Goal: Information Seeking & Learning: Learn about a topic

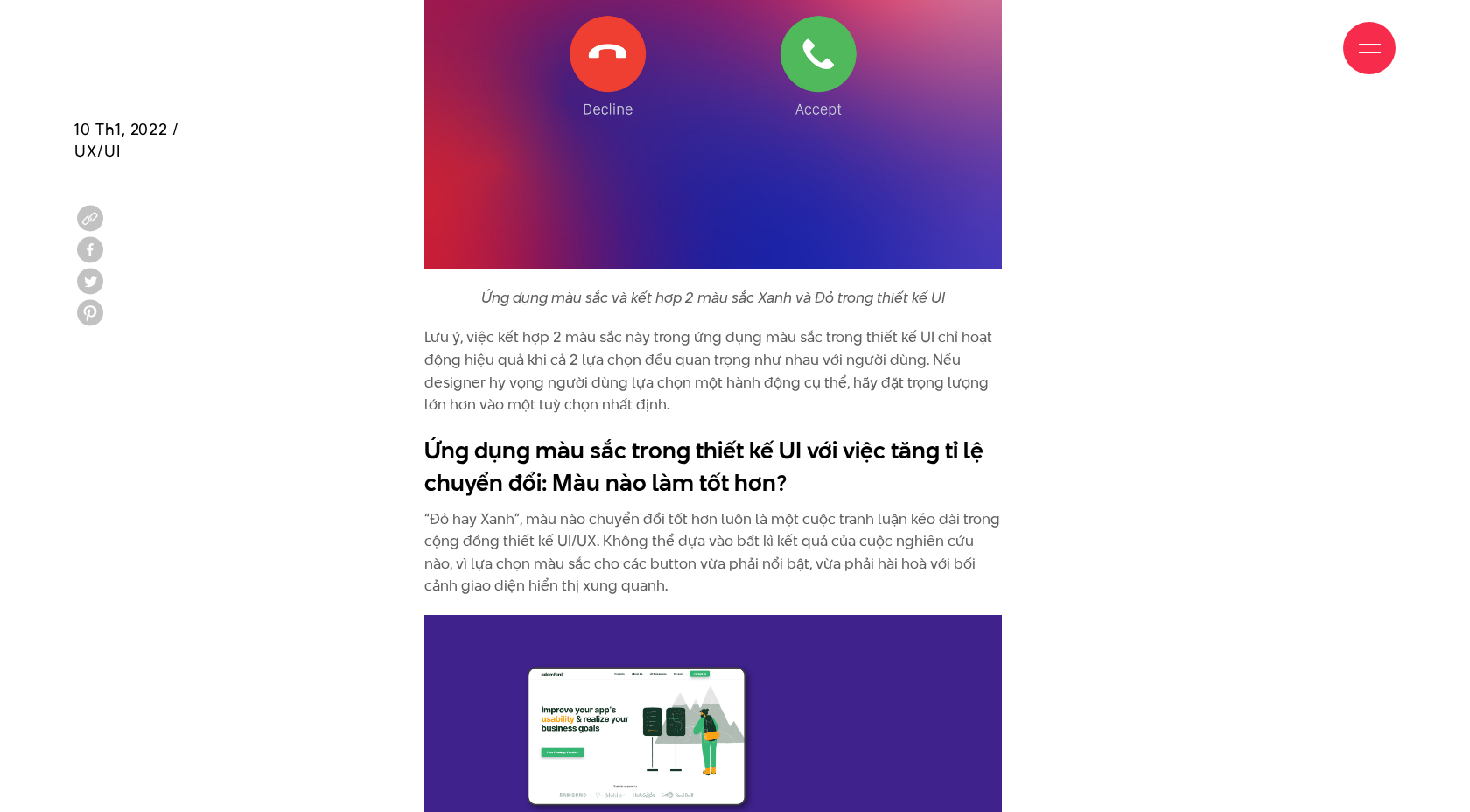
scroll to position [6155, 0]
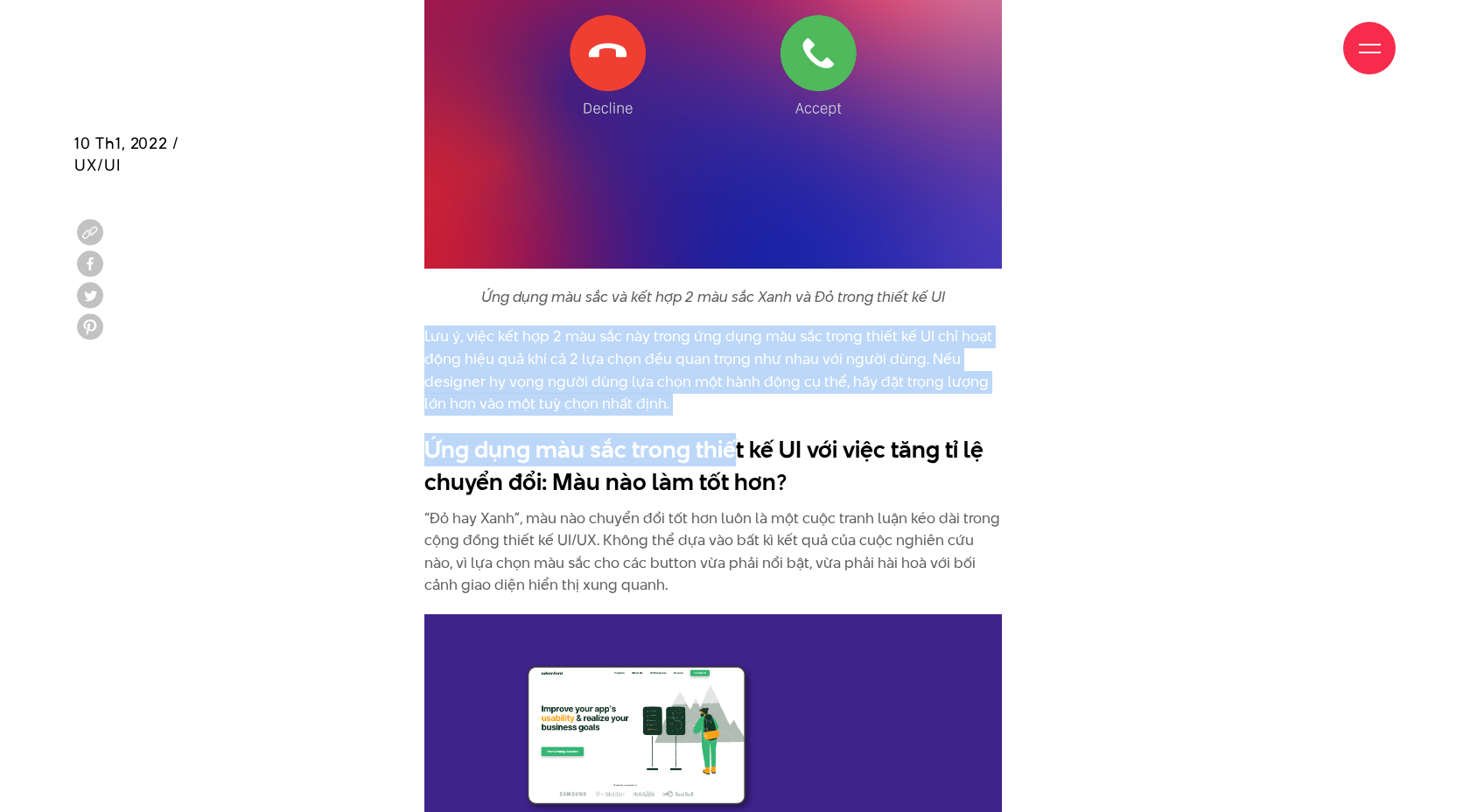
drag, startPoint x: 418, startPoint y: 309, endPoint x: 727, endPoint y: 411, distance: 325.4
click at [727, 433] on h2 "Ứng dụng màu sắc trong thiết kế UI với việc tăng tỉ lệ chuyển đổi: Màu nào làm …" at bounding box center [712, 466] width 577 height 66
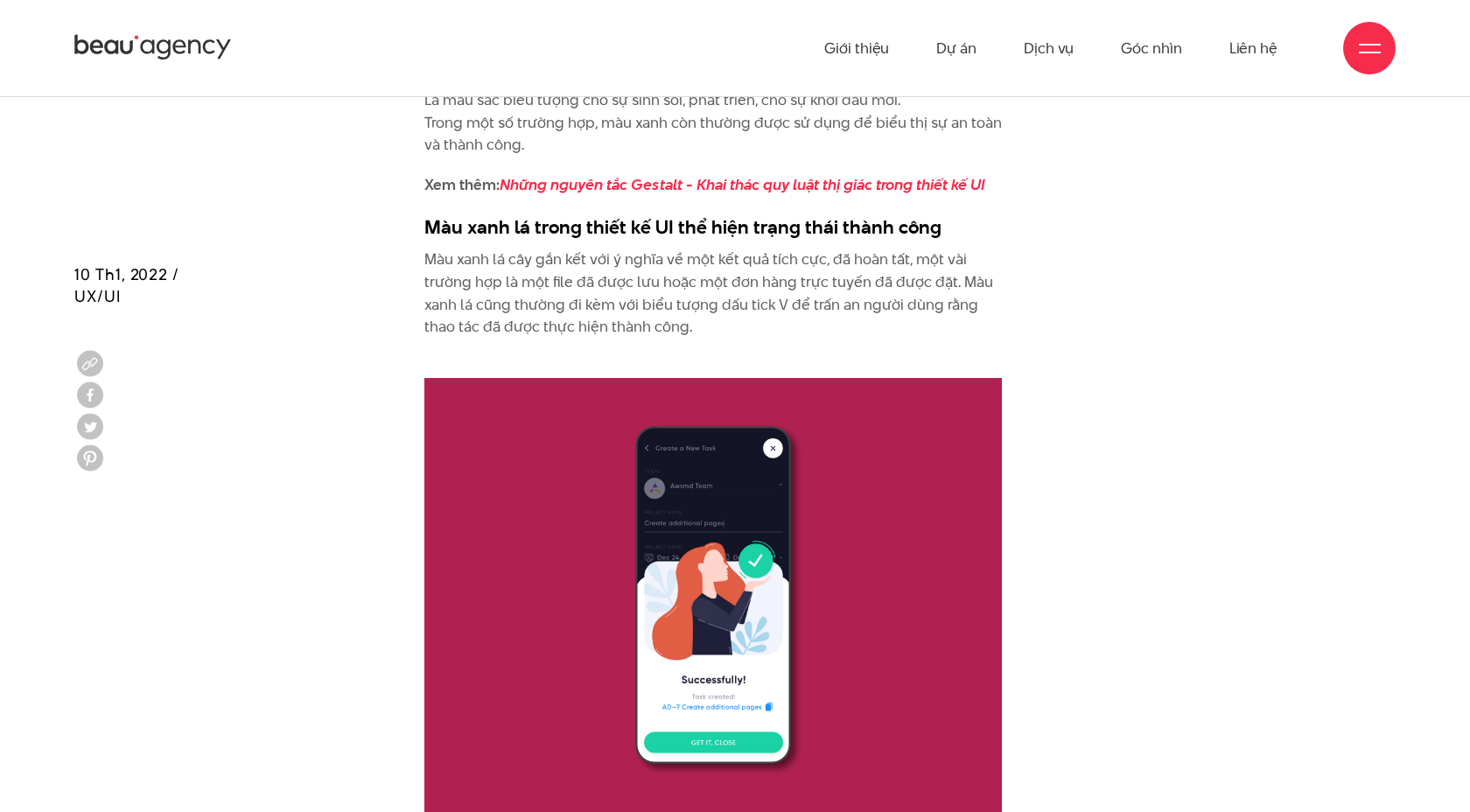
scroll to position [4248, 0]
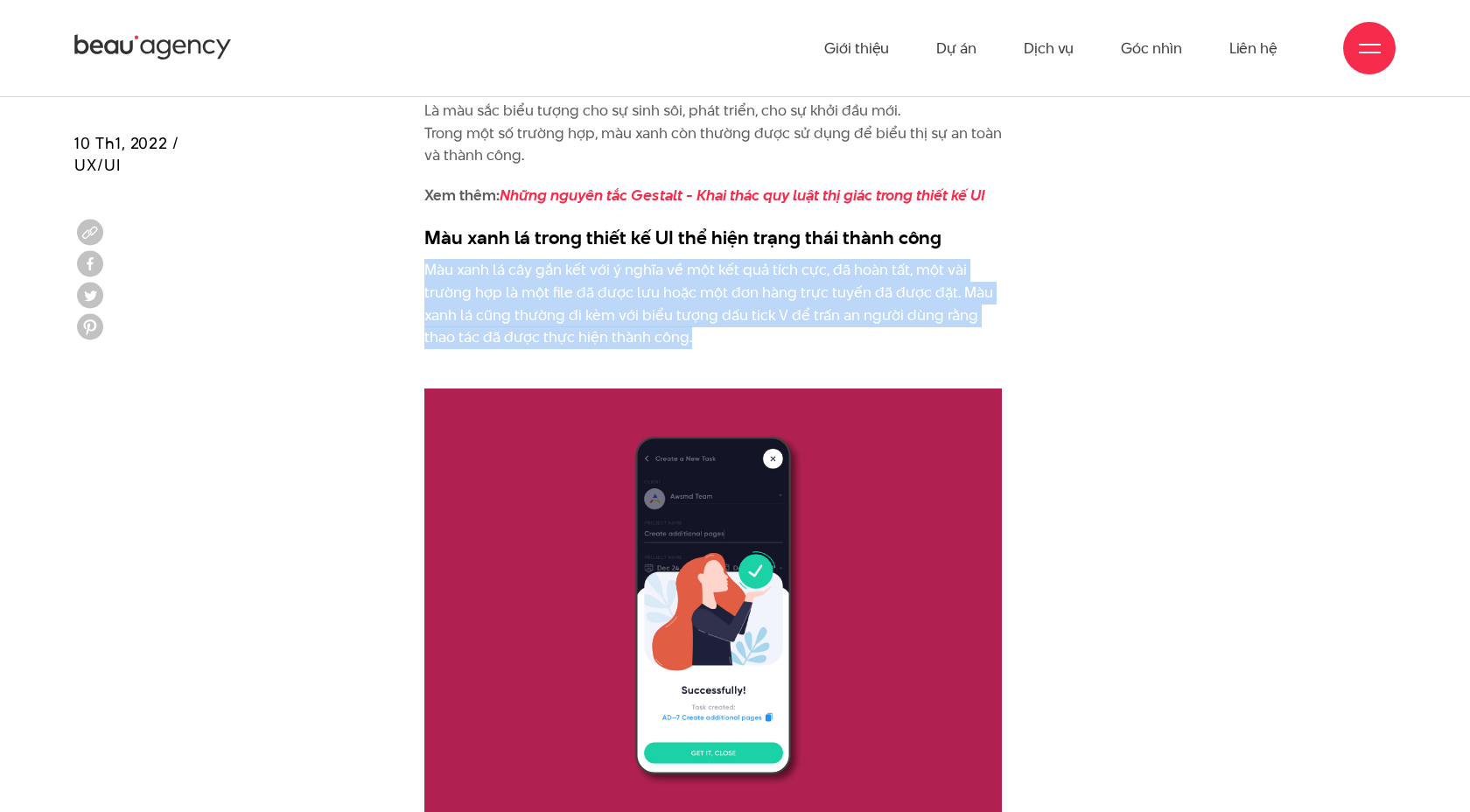
drag, startPoint x: 429, startPoint y: 273, endPoint x: 750, endPoint y: 332, distance: 326.4
click at [750, 333] on p "Màu xanh lá cây gắn kết với ý nghĩa về một kết quả tích cực, đã hoàn tất, một v…" at bounding box center [712, 314] width 577 height 112
copy p "Màu xanh lá cây gắn kết với ý nghĩa về một kết quả tích cực, đã hoàn tất, một v…"
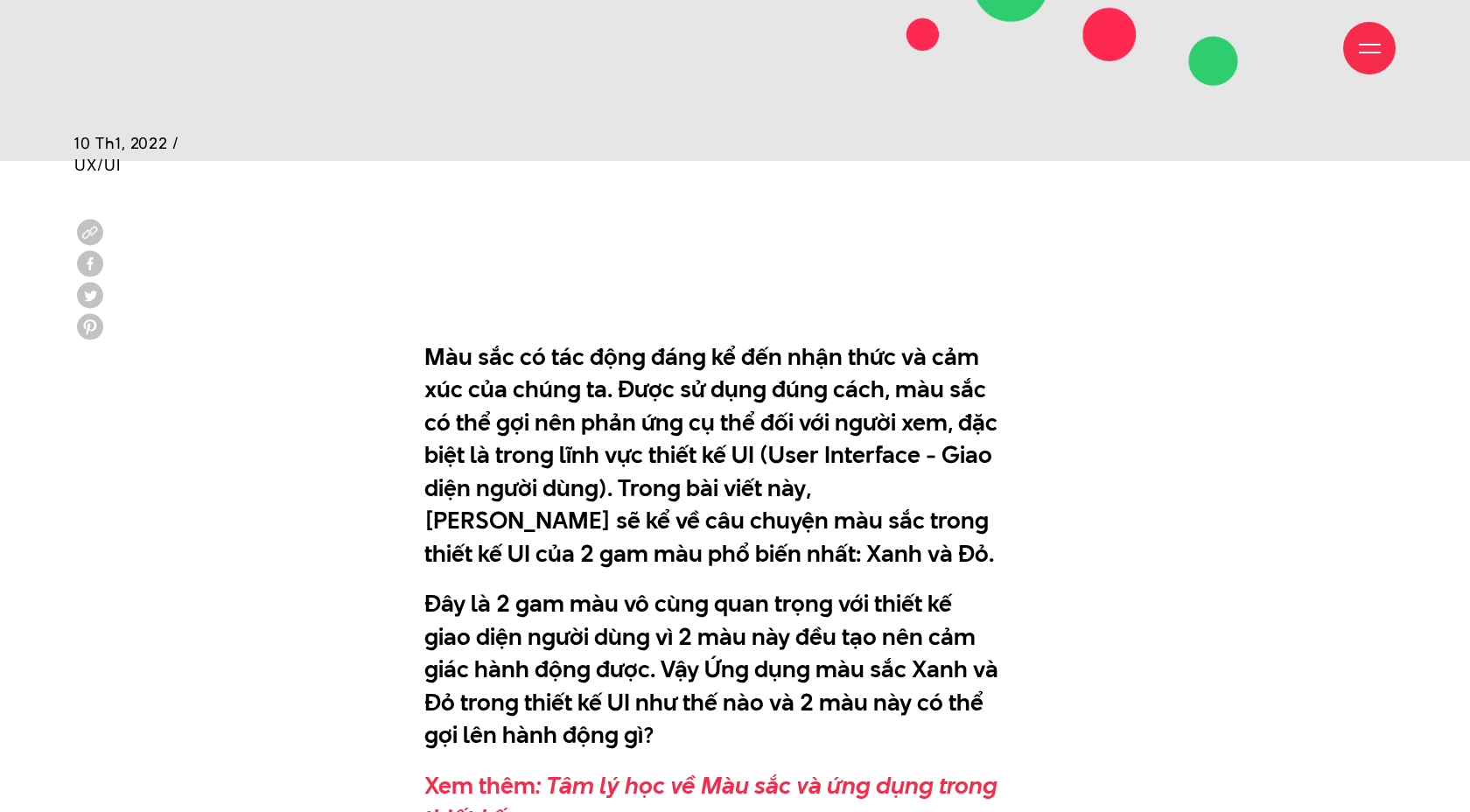
scroll to position [971, 0]
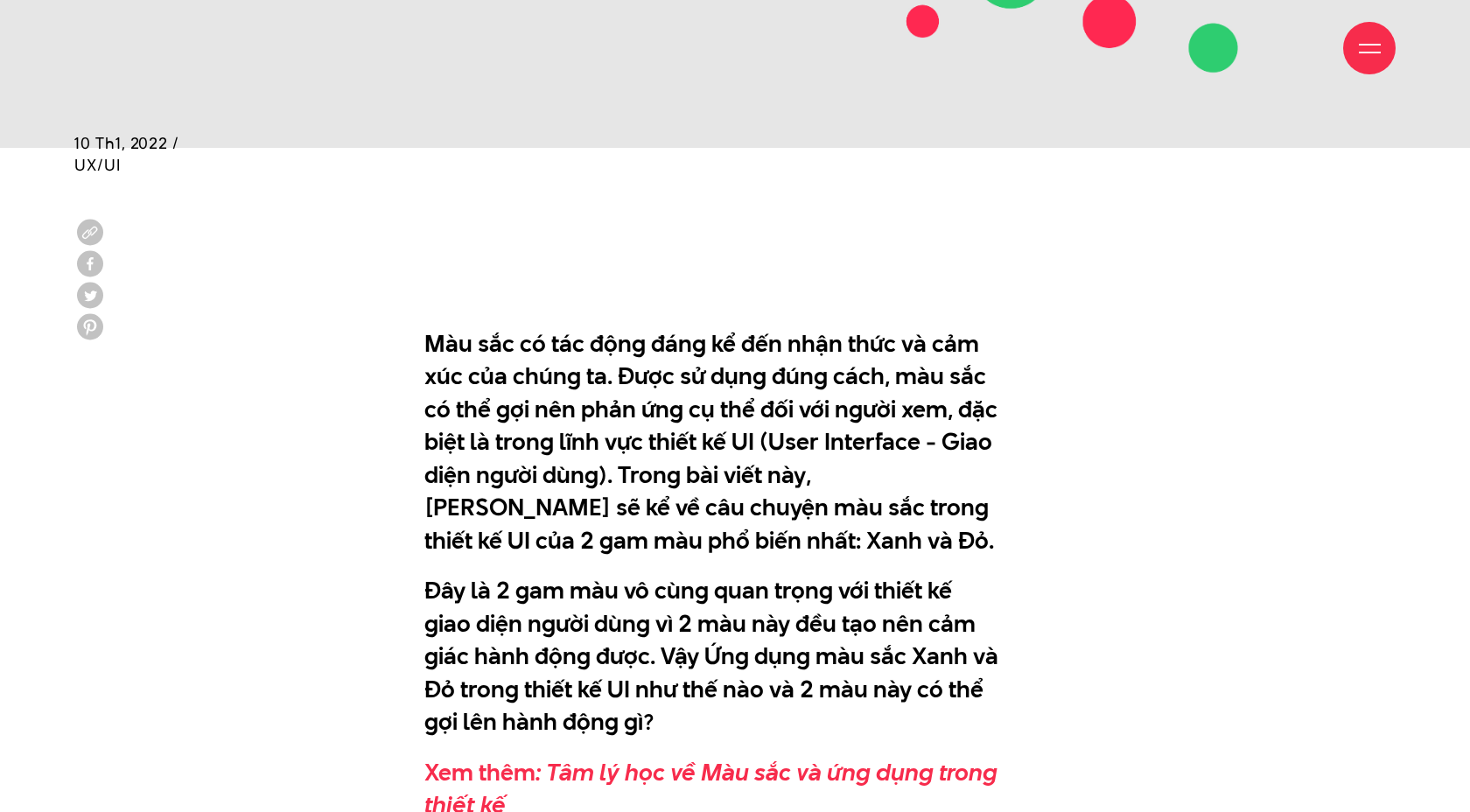
click at [654, 438] on p "Màu sắc có tác động đáng kể đến nhận thức và cảm xúc của chúng ta. Được sử dụng…" at bounding box center [712, 441] width 577 height 230
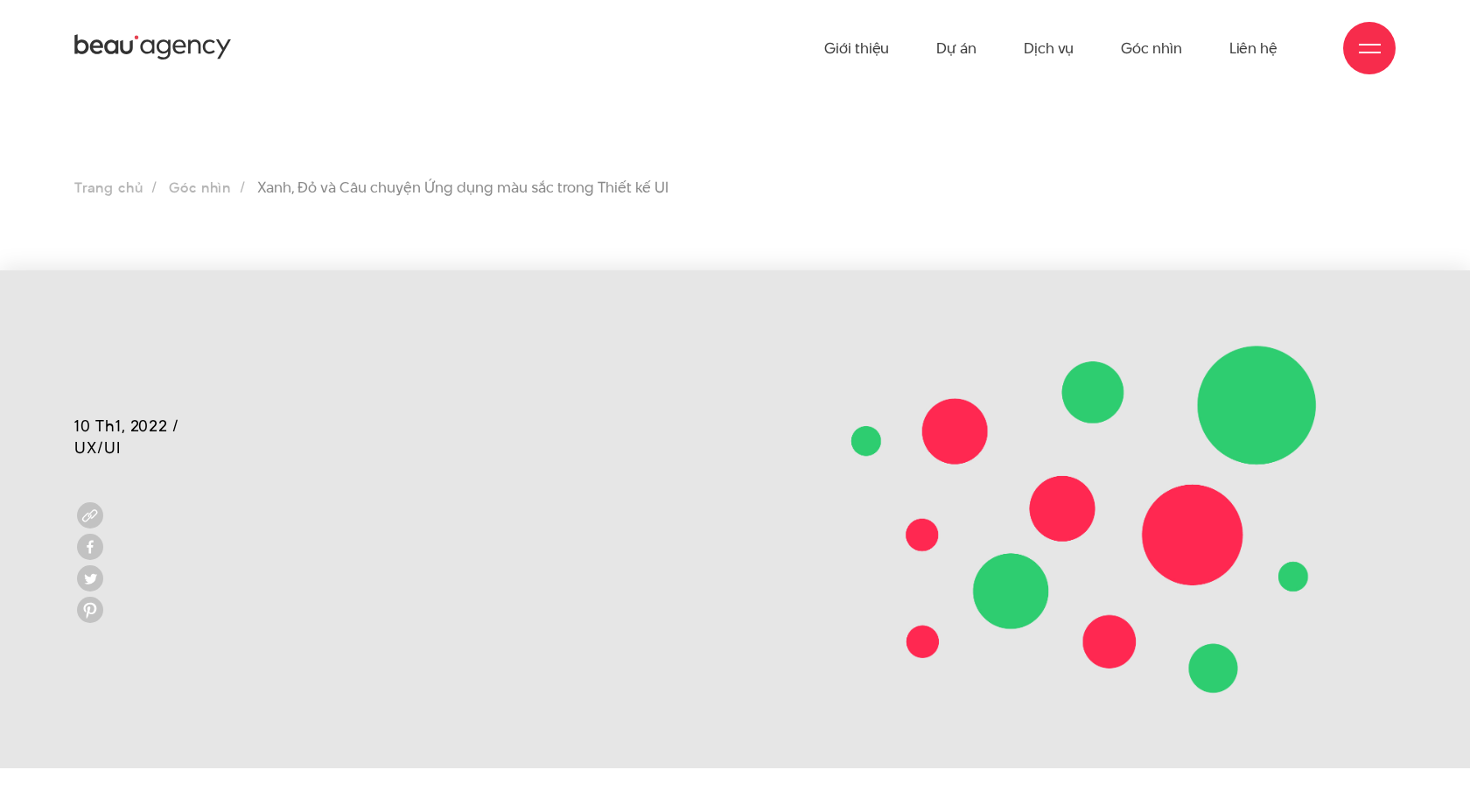
scroll to position [0, 0]
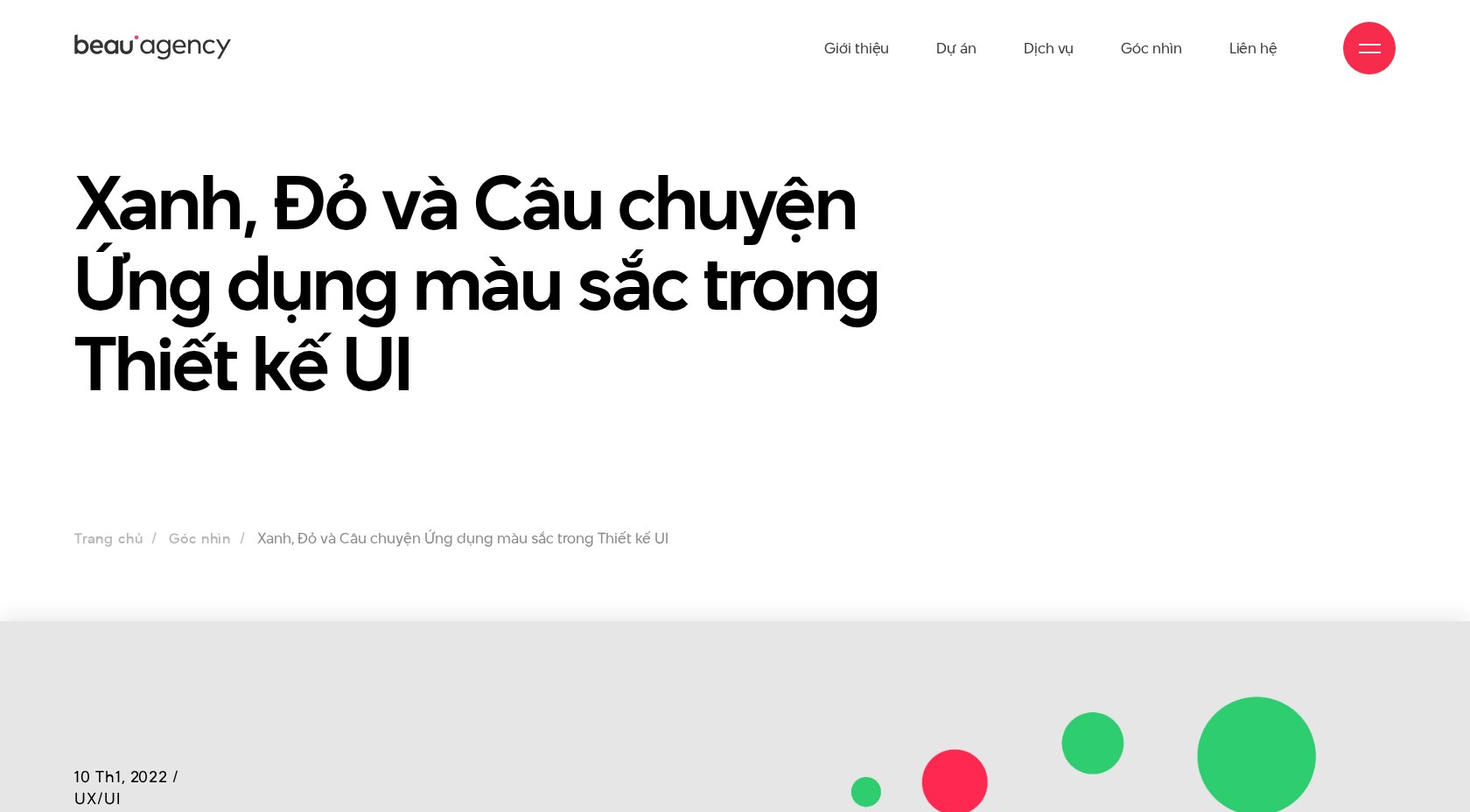
drag, startPoint x: 54, startPoint y: 41, endPoint x: 282, endPoint y: 60, distance: 228.8
click at [282, 60] on div "Giới thiệu Dự án Dịch vụ Góc nhìn Liên hệ" at bounding box center [735, 48] width 1470 height 96
drag, startPoint x: 253, startPoint y: 50, endPoint x: 51, endPoint y: 50, distance: 202.0
click at [51, 50] on div "Giới thiệu Dự án Dịch vụ Góc nhìn Liên hệ" at bounding box center [735, 48] width 1470 height 96
drag, startPoint x: 70, startPoint y: 49, endPoint x: 201, endPoint y: 48, distance: 131.0
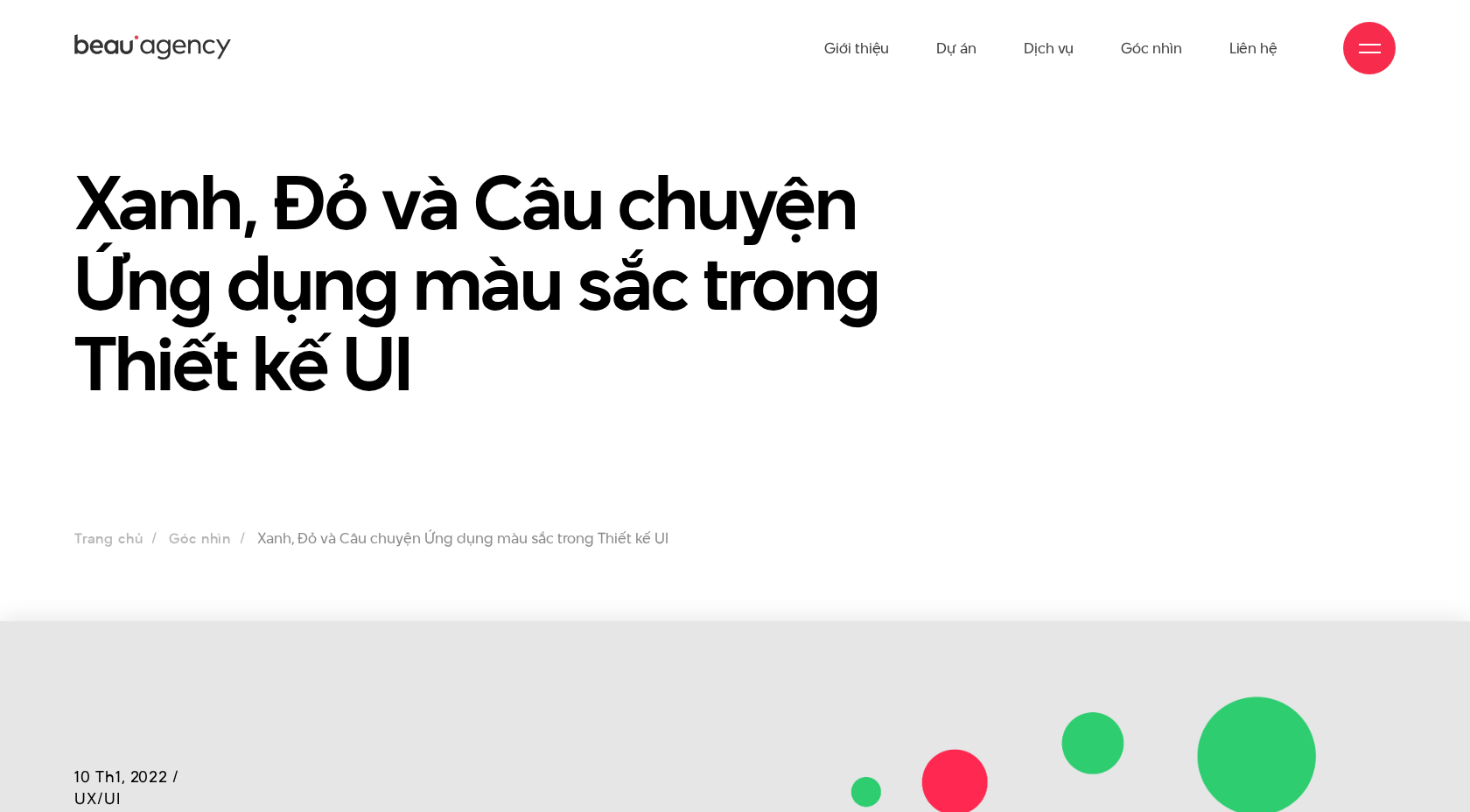
click at [203, 49] on div "Giới thiệu Dự án Dịch vụ Góc nhìn Liên hệ" at bounding box center [735, 48] width 1470 height 96
drag, startPoint x: 220, startPoint y: 49, endPoint x: 350, endPoint y: 5, distance: 137.2
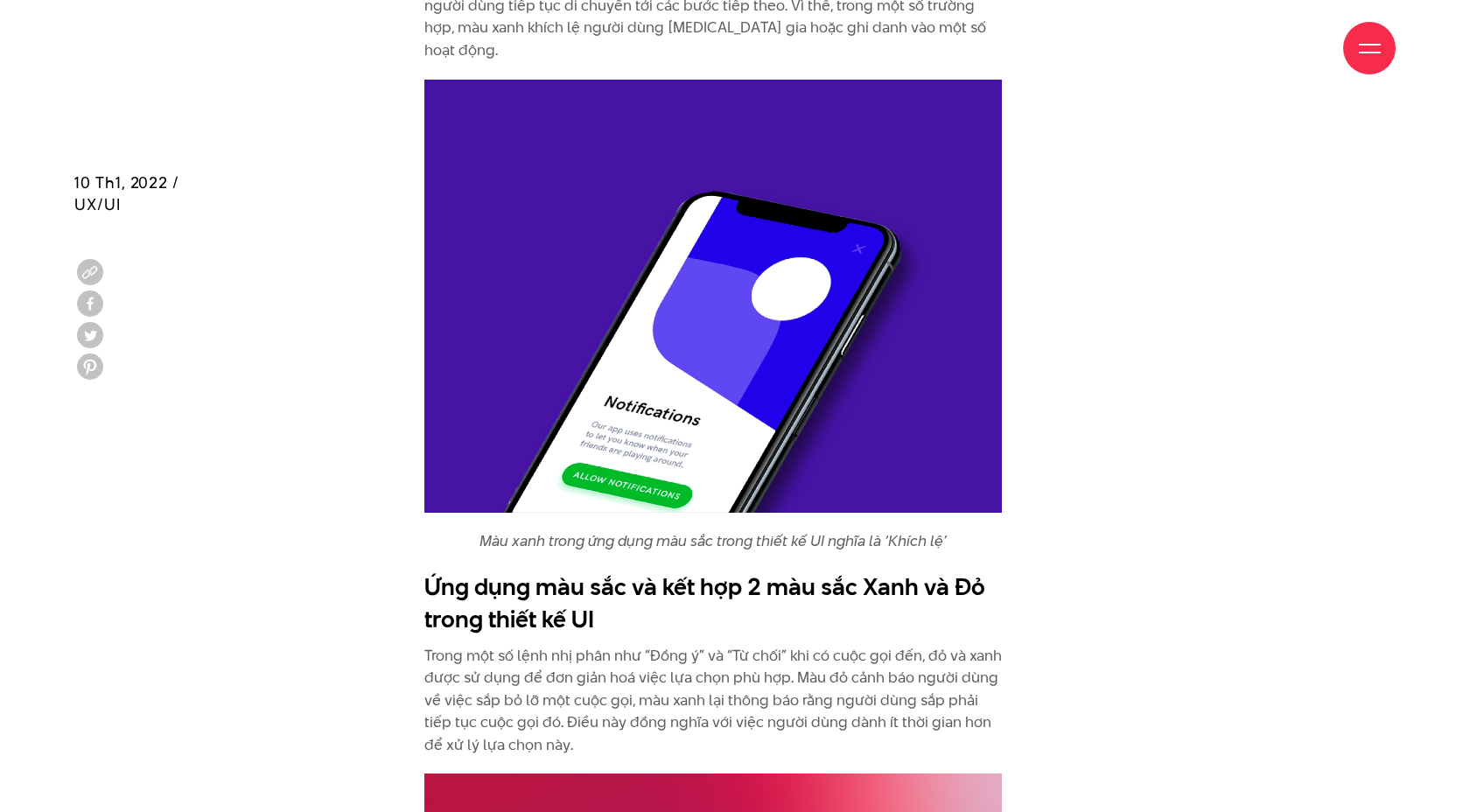
scroll to position [5259, 0]
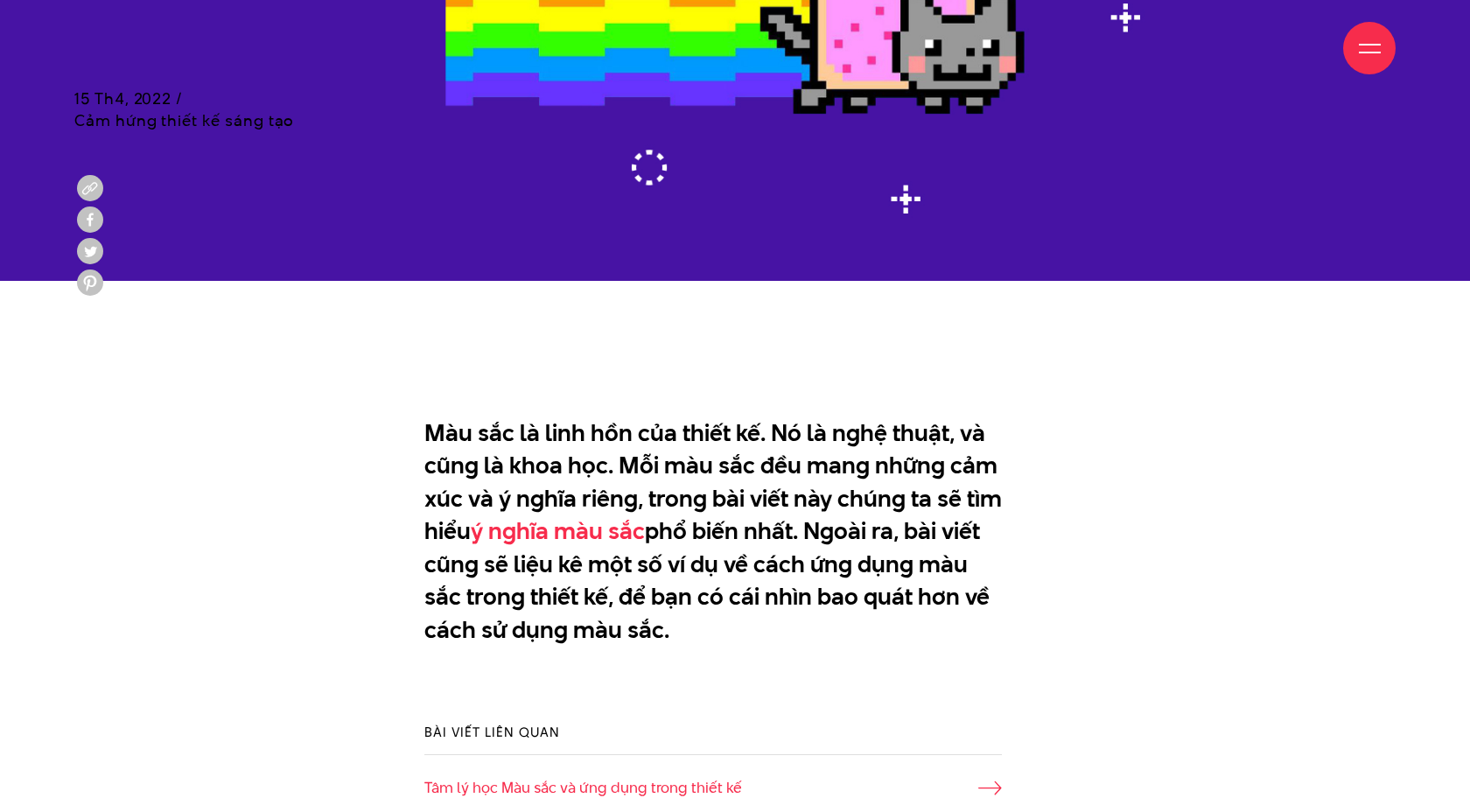
click at [76, 576] on div "Màu sắc là linh hồn của thiết kế. Nó là nghệ thuật, và cũng là khoa học. Mỗi mà…" at bounding box center [735, 552] width 1365 height 289
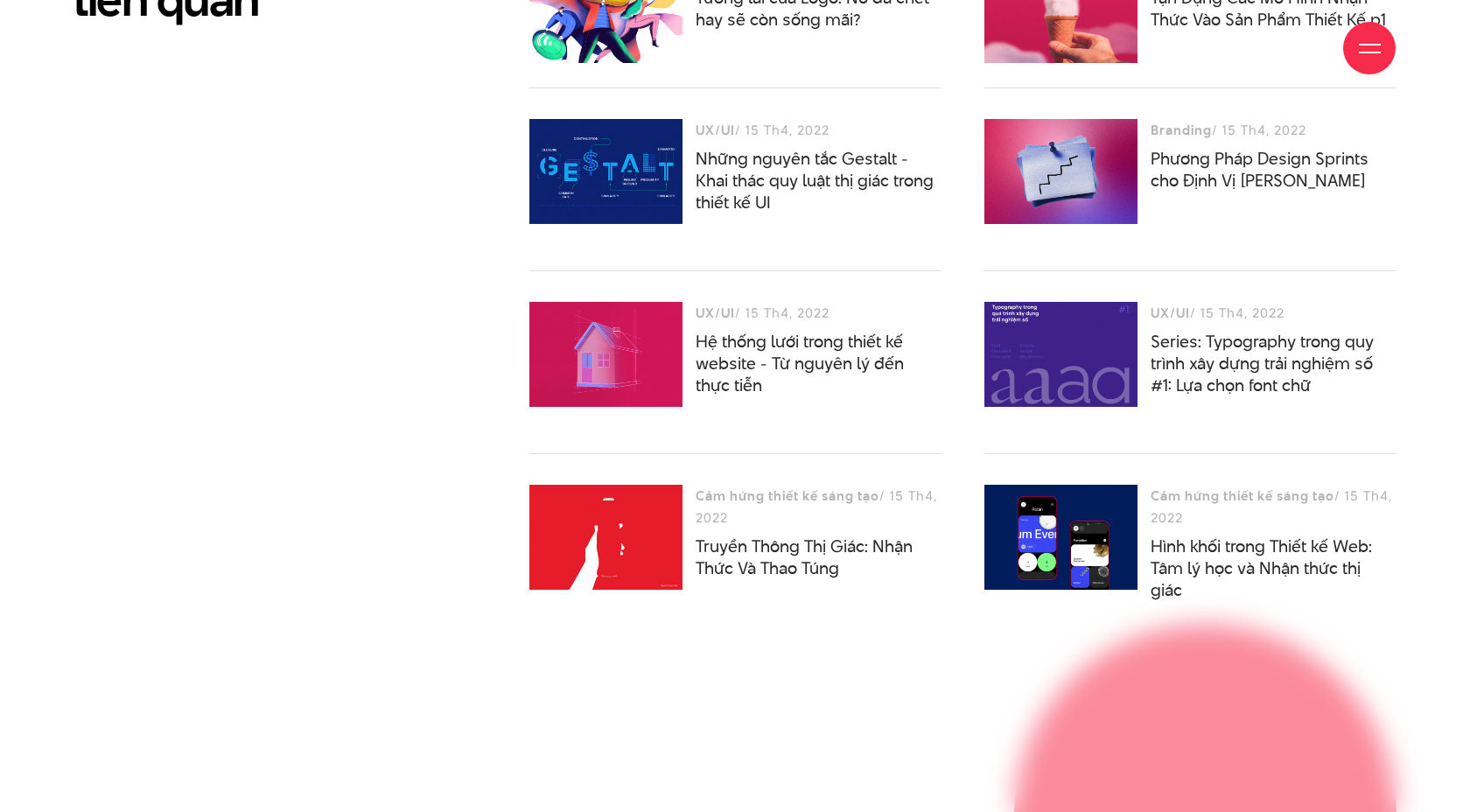
scroll to position [9054, 0]
